Goal: Transaction & Acquisition: Purchase product/service

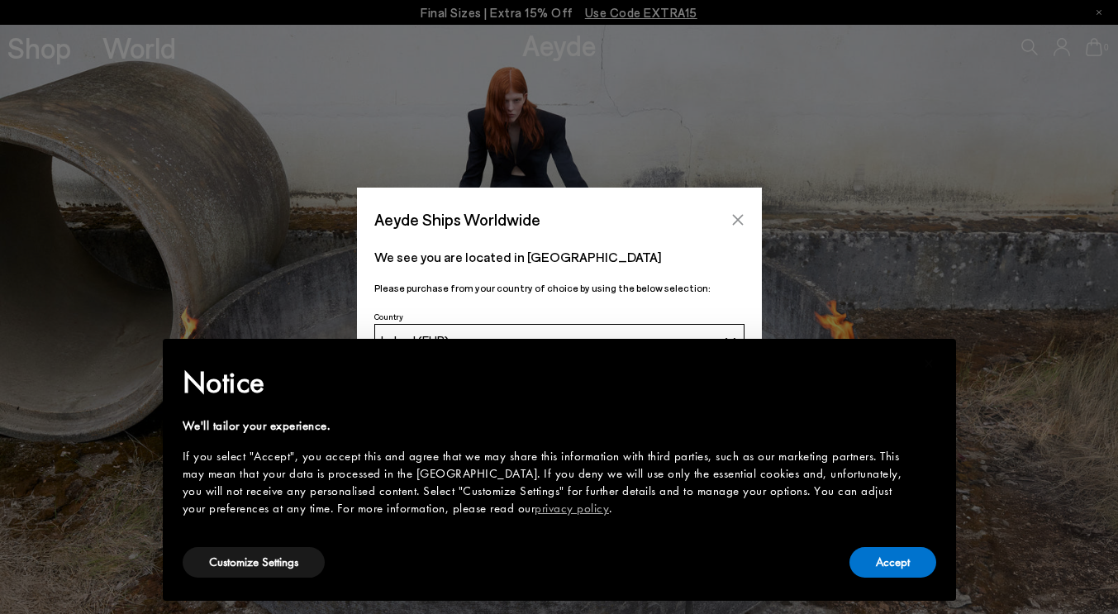
click at [736, 215] on icon "Close" at bounding box center [738, 219] width 13 height 13
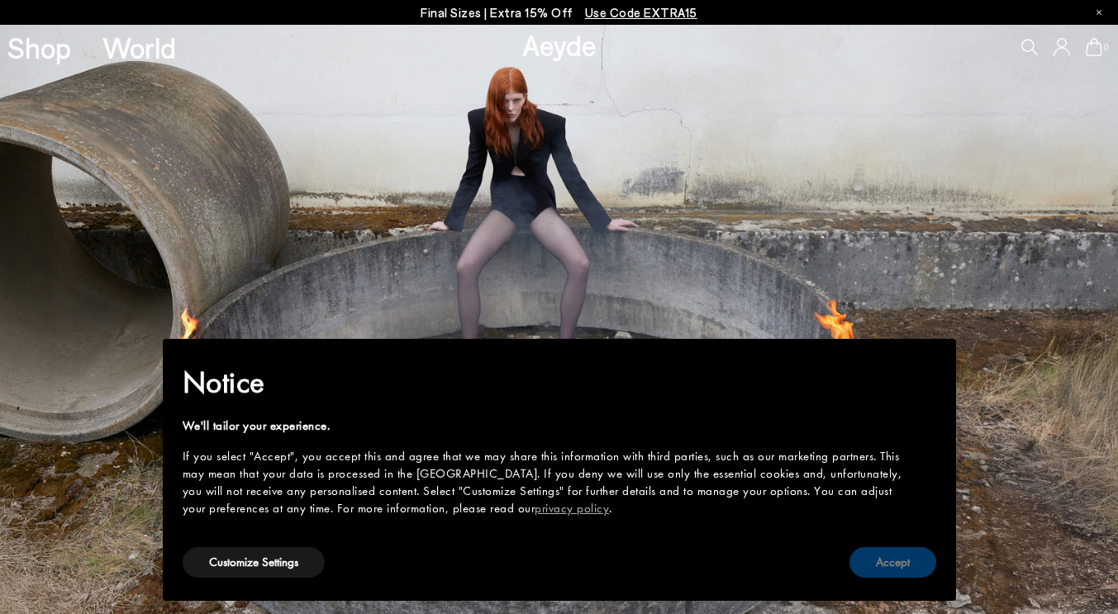
click at [893, 550] on button "Accept" at bounding box center [893, 562] width 87 height 31
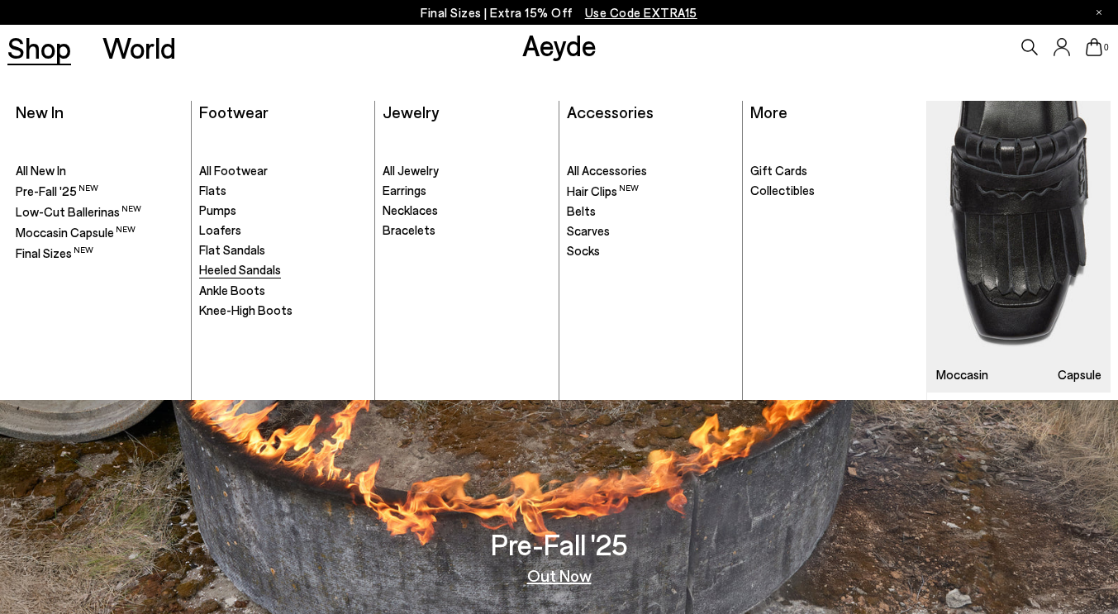
click at [255, 270] on span "Heeled Sandals" at bounding box center [240, 269] width 82 height 15
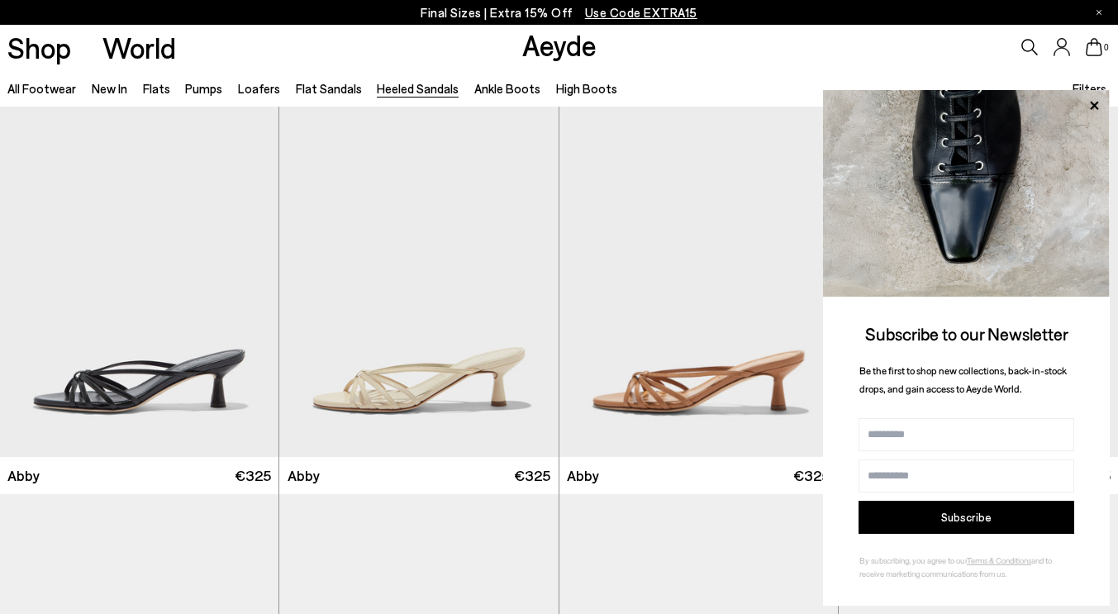
click at [1077, 79] on div "Filters" at bounding box center [1092, 87] width 38 height 37
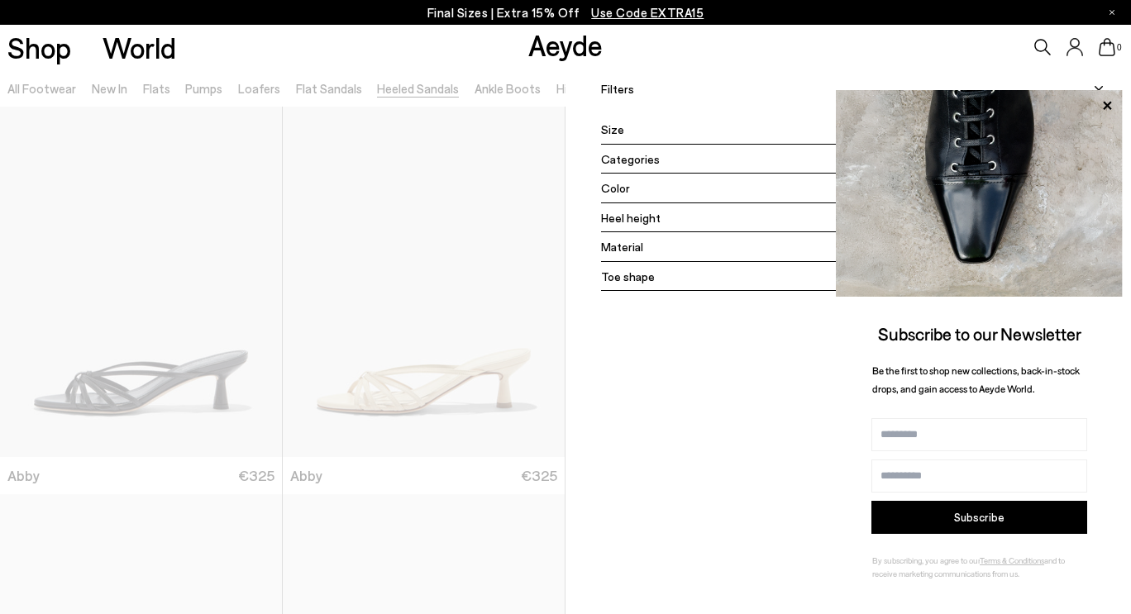
click at [689, 213] on div "Heel height" at bounding box center [855, 218] width 509 height 30
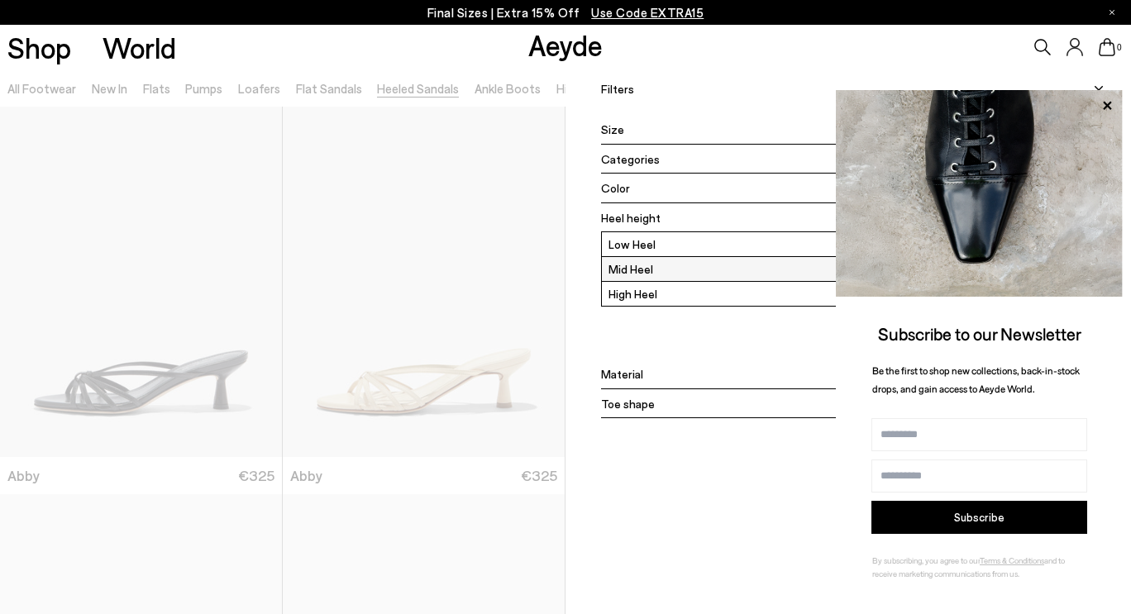
click at [660, 271] on label "Mid Heel" at bounding box center [856, 269] width 508 height 24
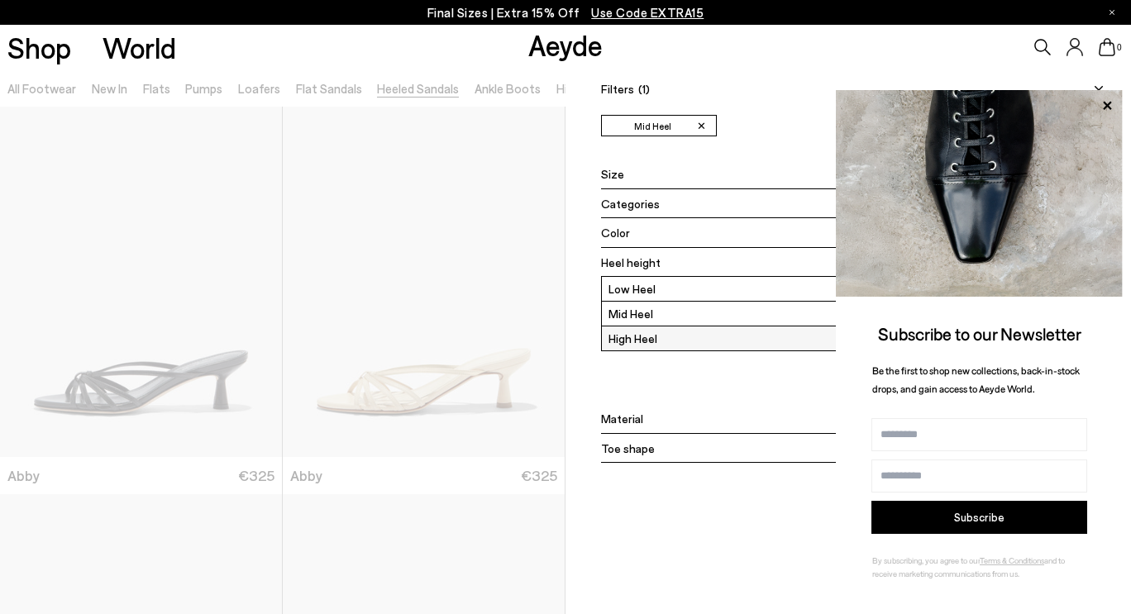
click at [667, 333] on label "High Heel" at bounding box center [856, 338] width 508 height 24
click at [1103, 103] on icon at bounding box center [1107, 105] width 8 height 8
click at [1103, 107] on icon at bounding box center [1107, 105] width 8 height 8
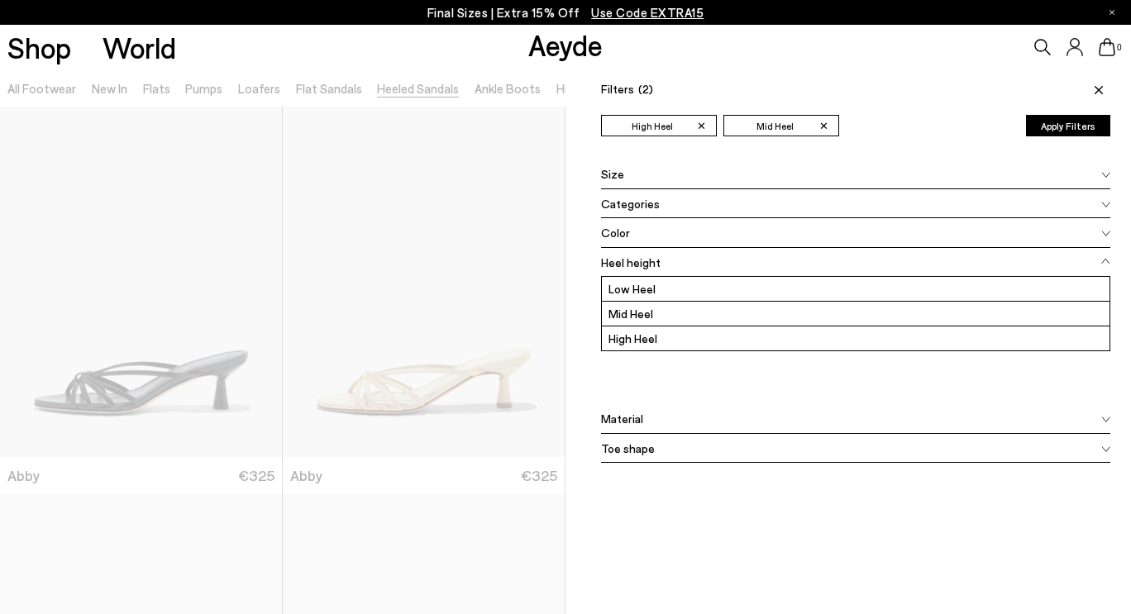
click at [1094, 90] on icon at bounding box center [1098, 90] width 8 height 8
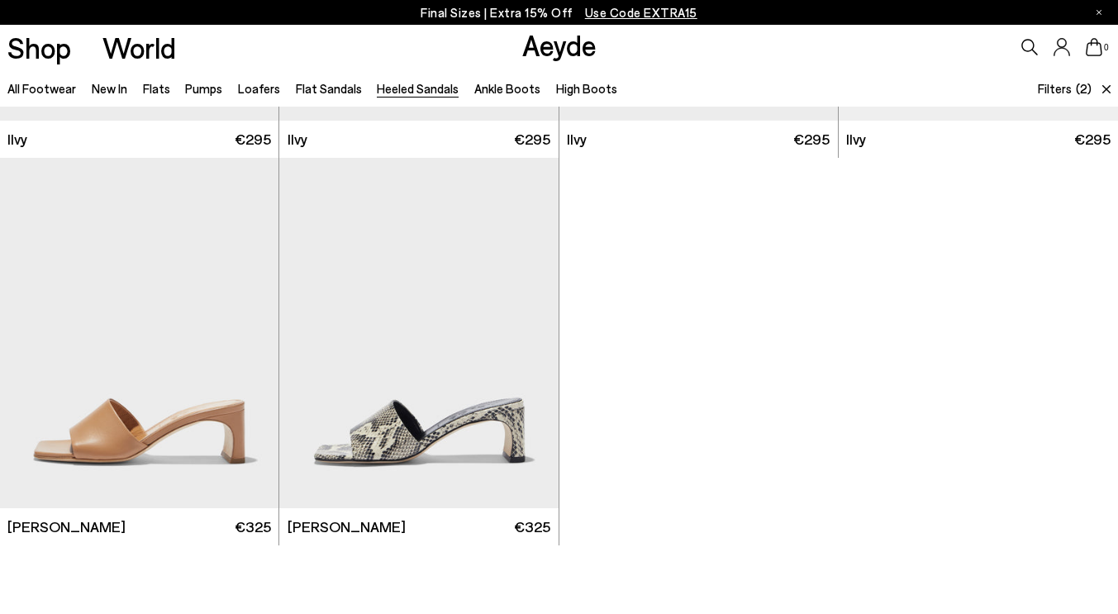
scroll to position [3052, 0]
click at [1028, 60] on div "0" at bounding box center [932, 47] width 373 height 45
click at [1031, 50] on icon at bounding box center [1030, 47] width 17 height 17
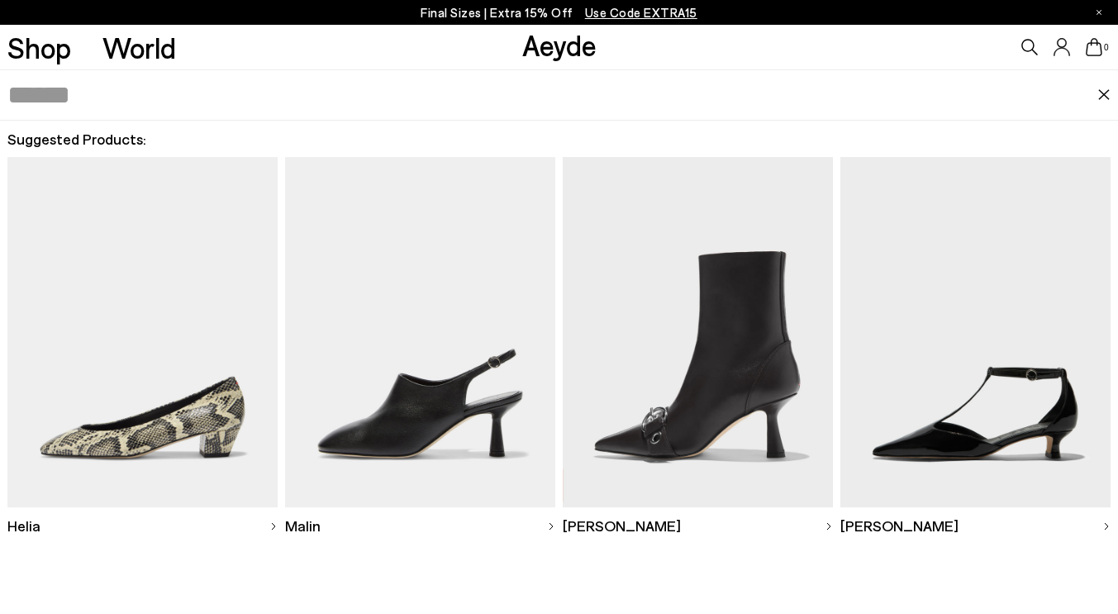
click at [1029, 46] on icon at bounding box center [1030, 47] width 17 height 17
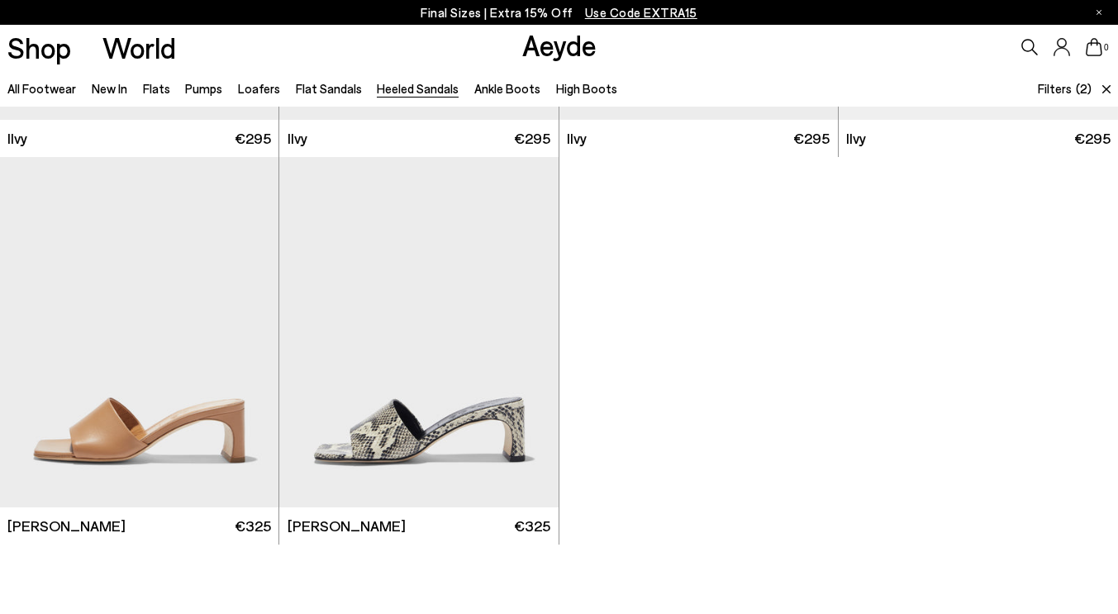
click at [1029, 46] on icon at bounding box center [1030, 47] width 17 height 17
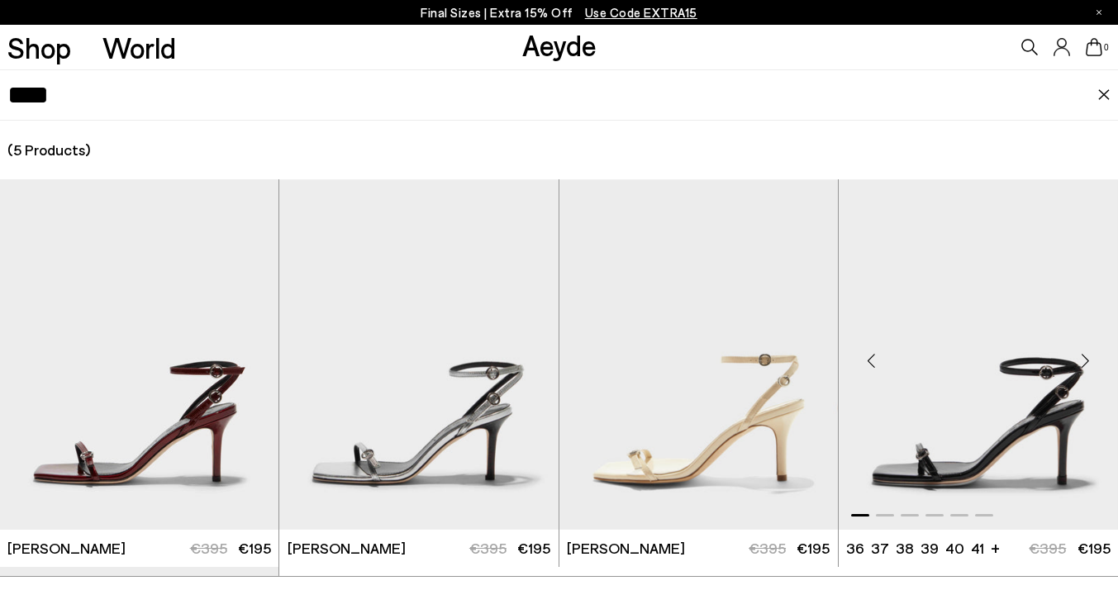
type input "****"
click at [993, 438] on img "1 / 6" at bounding box center [978, 354] width 279 height 350
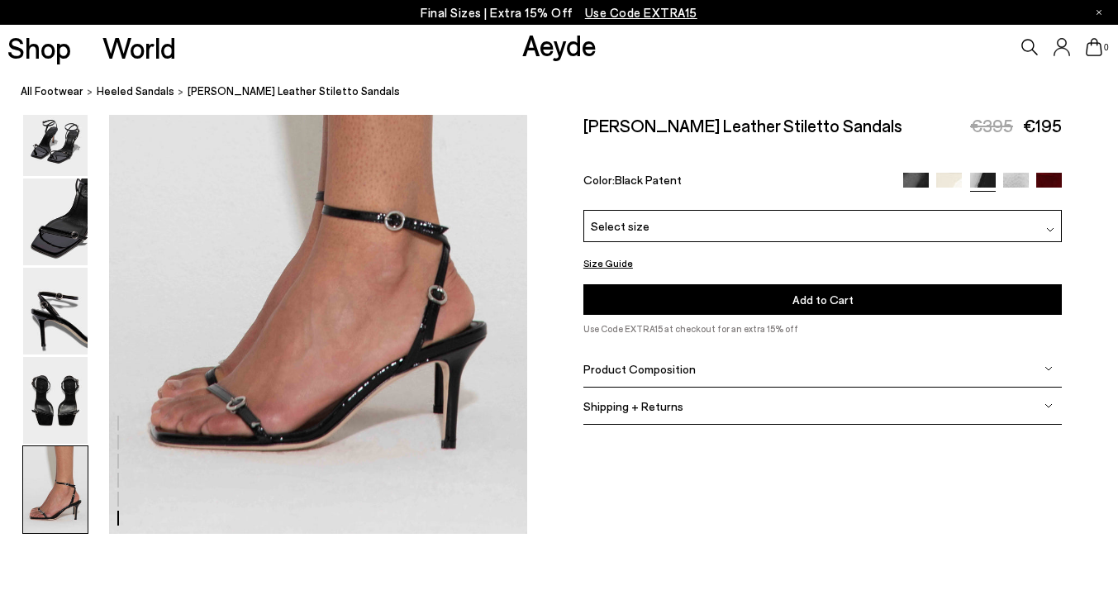
scroll to position [2943, 0]
